Goal: Navigation & Orientation: Find specific page/section

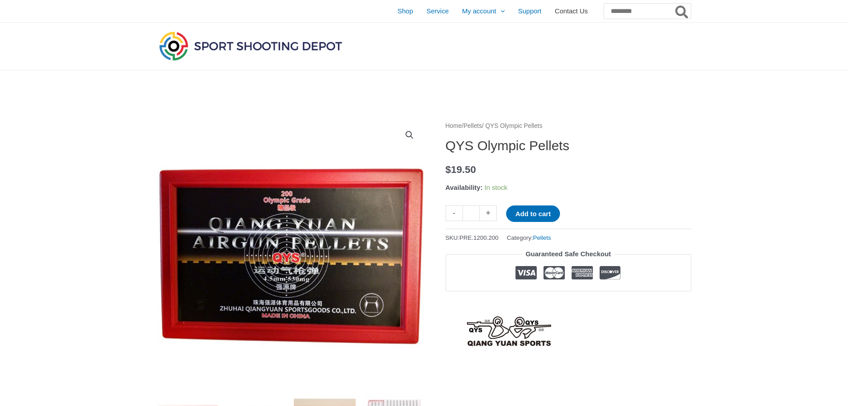
click at [557, 10] on span "Contact Us" at bounding box center [571, 11] width 33 height 22
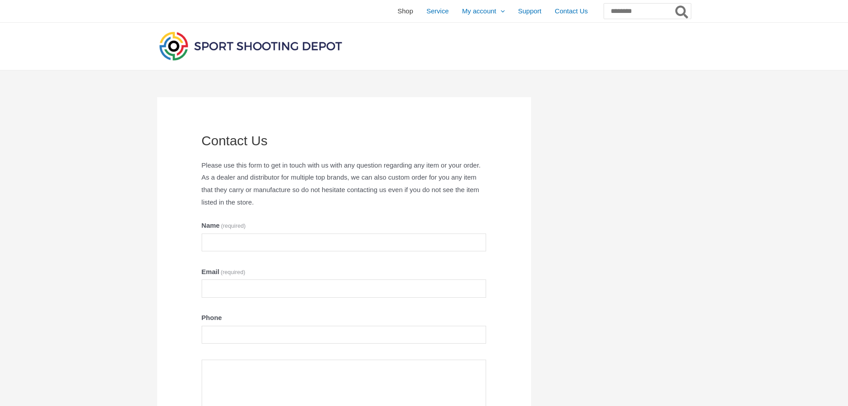
click at [398, 12] on span "Shop" at bounding box center [406, 11] width 16 height 22
